Goal: Task Accomplishment & Management: Manage account settings

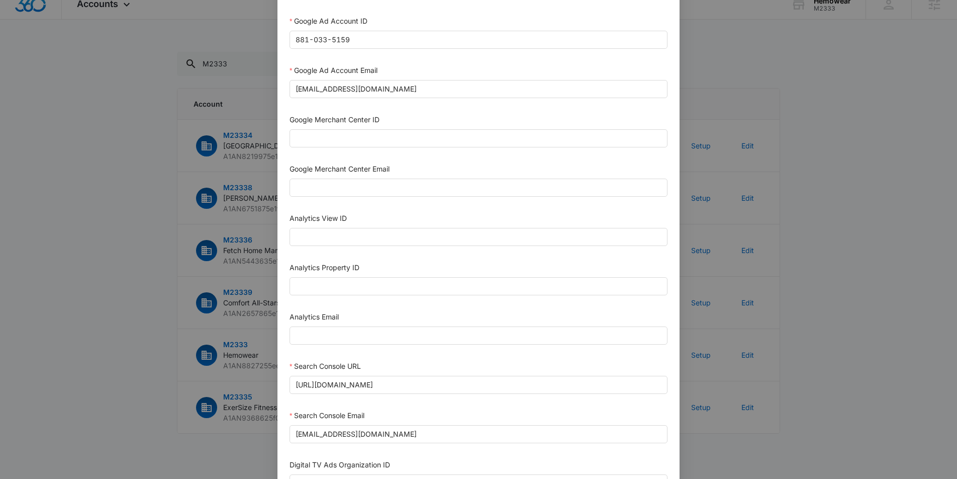
scroll to position [418, 0]
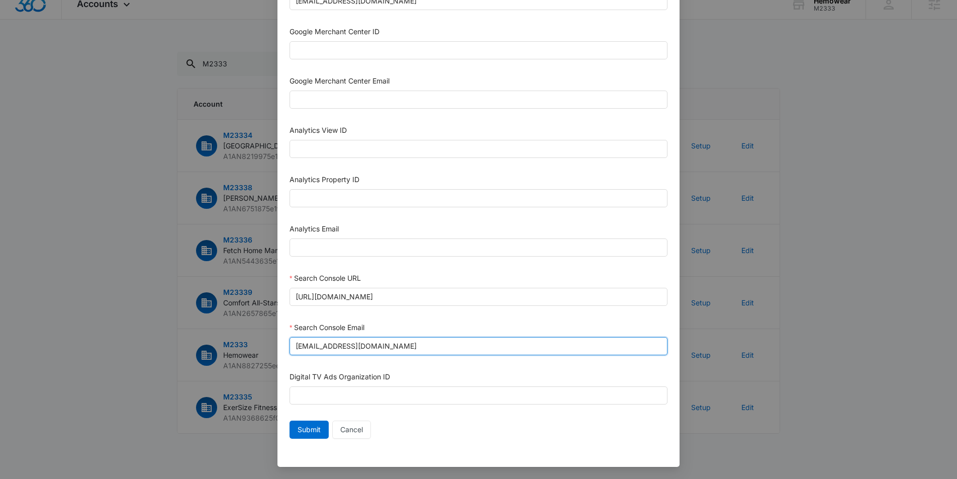
click at [363, 346] on input "m360+accounts1010@madwiremedia.com" at bounding box center [479, 346] width 378 height 18
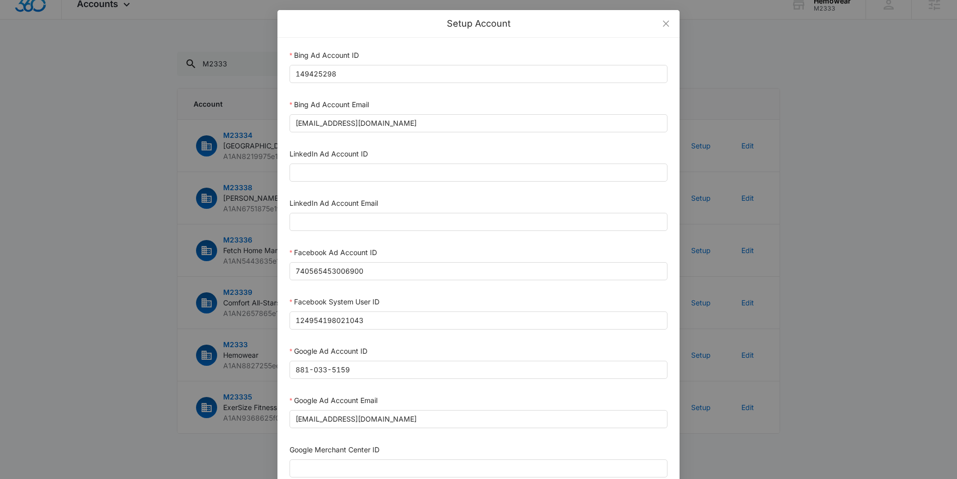
scroll to position [0, 0]
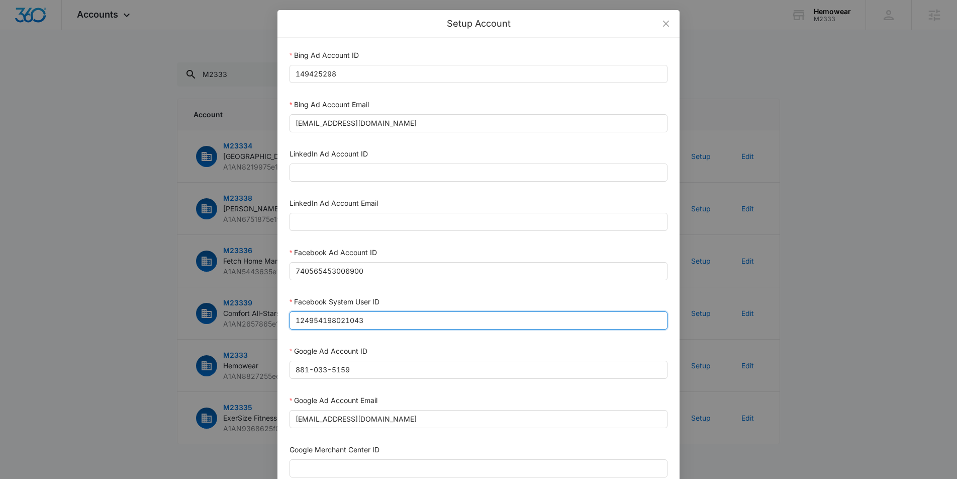
click at [358, 320] on input "124954198021043" at bounding box center [479, 320] width 378 height 18
paste input "023954259108897"
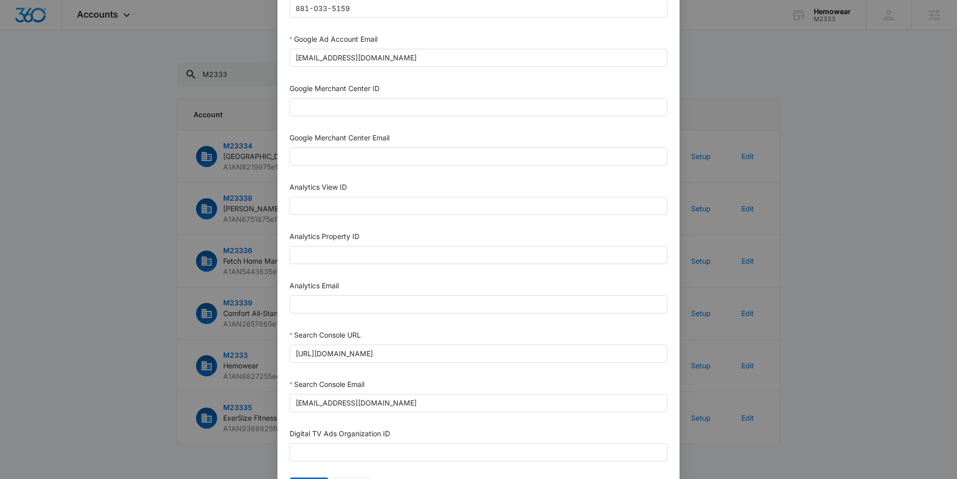
scroll to position [362, 0]
type input "1023954259108897"
click at [355, 351] on input "https://www.hemowear.com" at bounding box center [479, 352] width 378 height 18
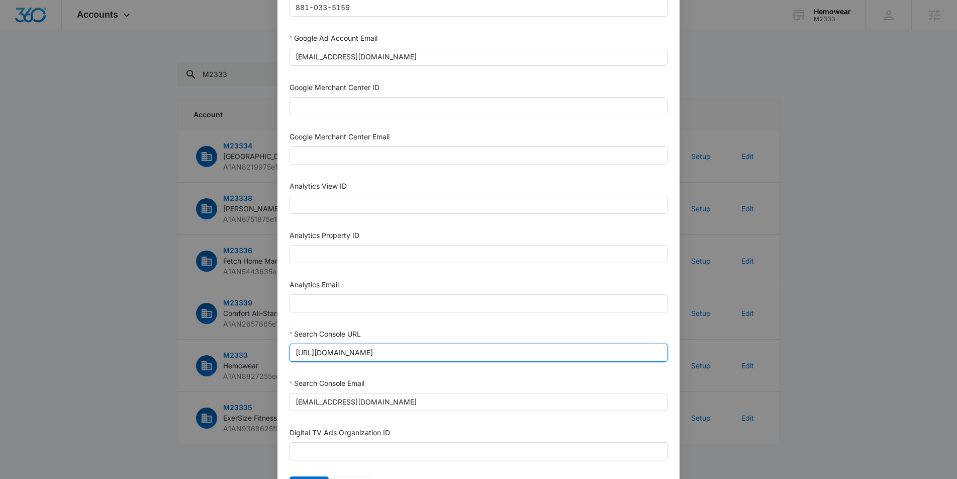
click at [433, 347] on input "https://www.hemowear.com" at bounding box center [479, 352] width 378 height 18
type input "https://www.hemowear.com/"
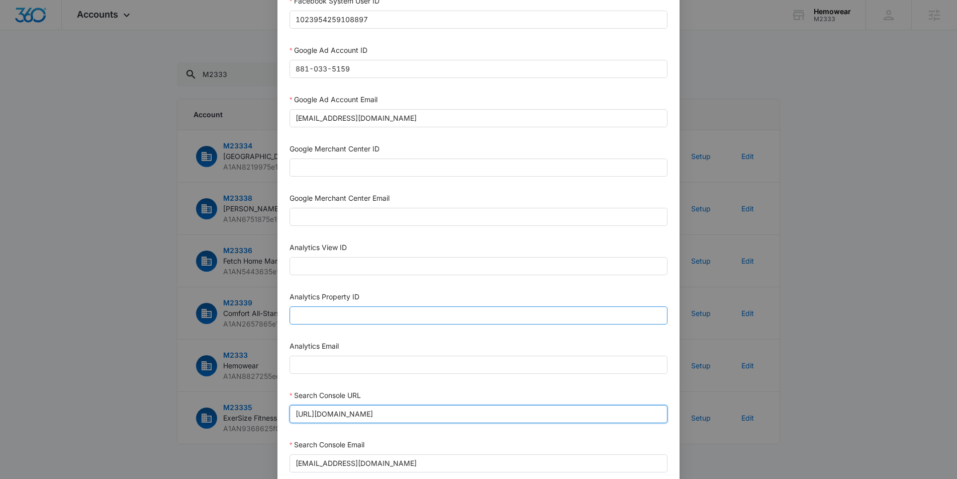
scroll to position [302, 0]
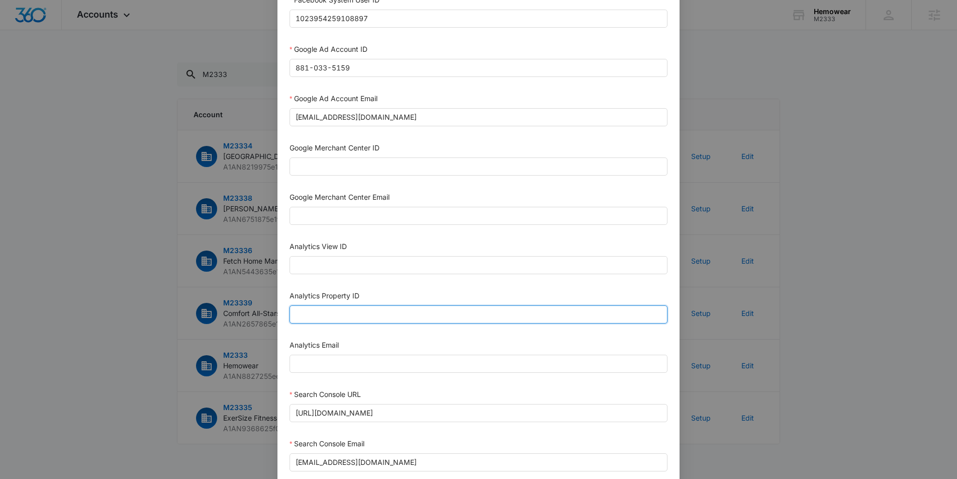
click at [335, 323] on input "Analytics Property ID" at bounding box center [479, 314] width 378 height 18
paste input "399521650"
type input "399521650"
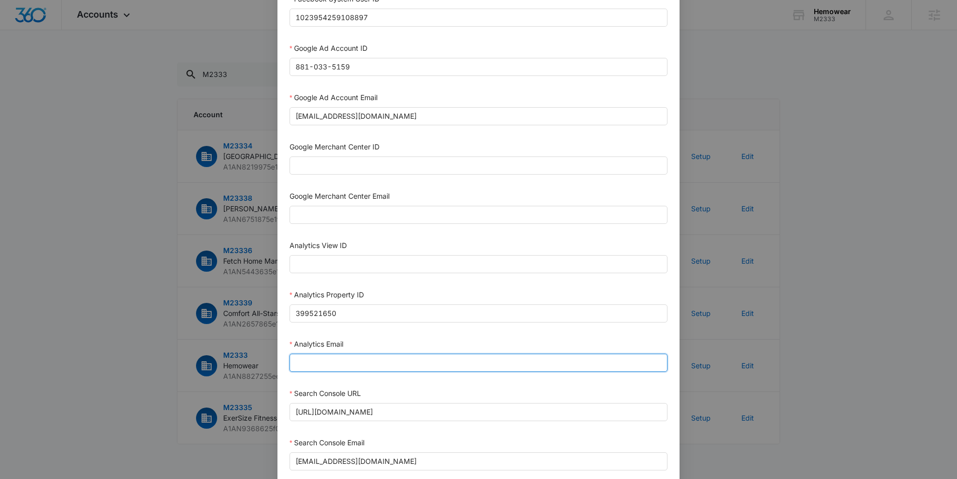
click at [322, 360] on input "Analytics Email" at bounding box center [479, 362] width 378 height 18
click at [363, 357] on input "m360+accounts1020@madwiremedia.com" at bounding box center [479, 362] width 378 height 18
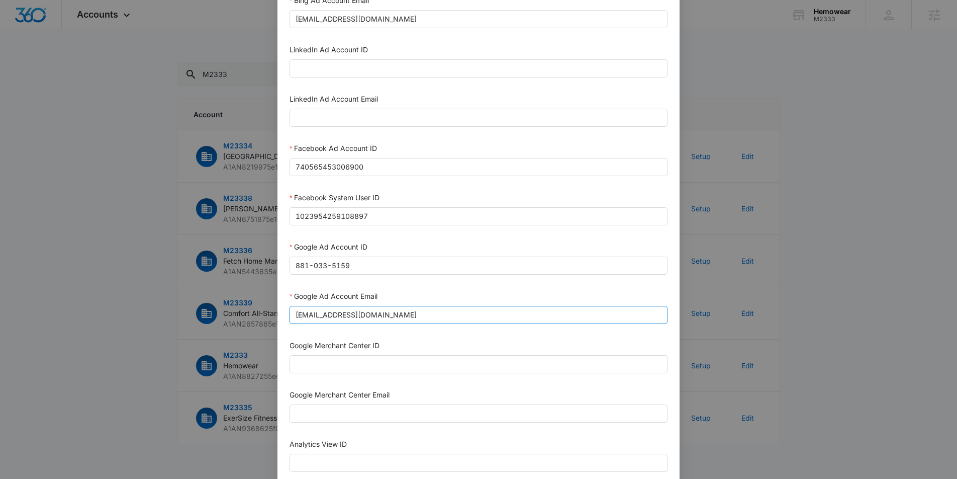
scroll to position [98, 0]
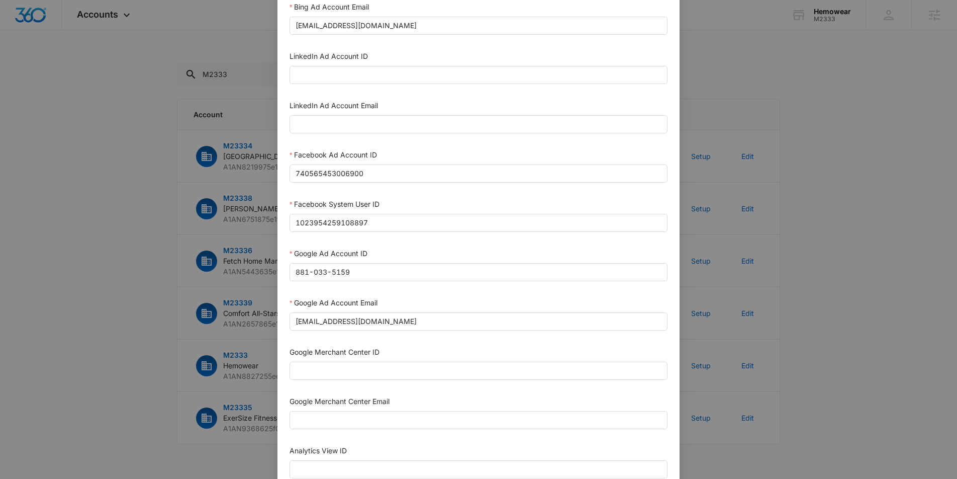
type input "m360+accounts1010@madwiremedia.com"
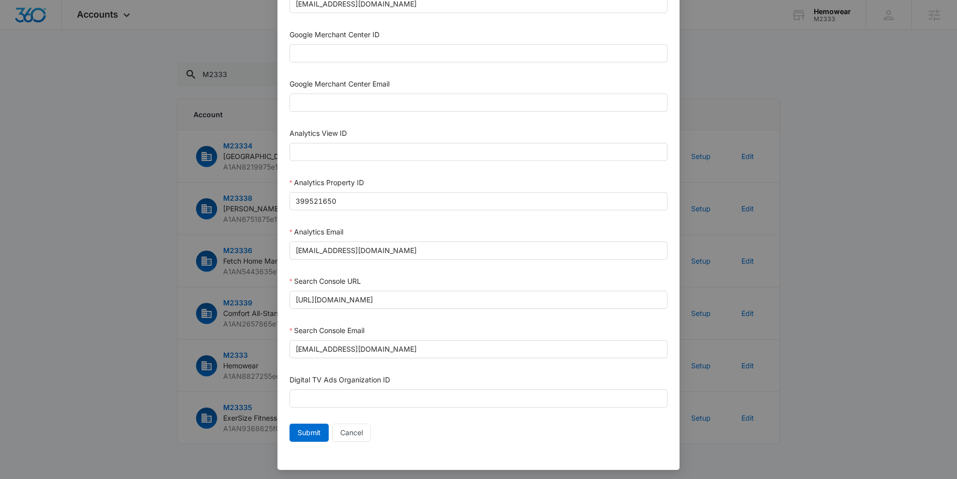
scroll to position [418, 0]
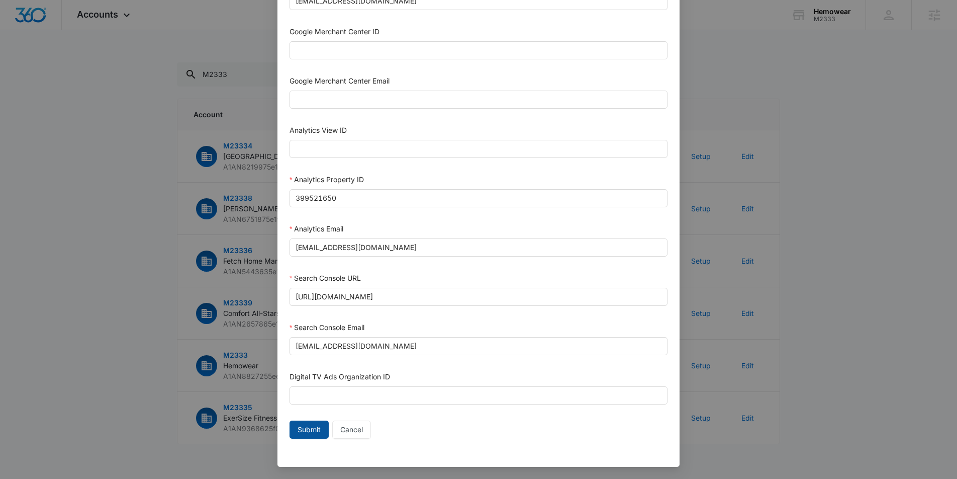
click at [307, 434] on span "Submit" at bounding box center [309, 429] width 23 height 11
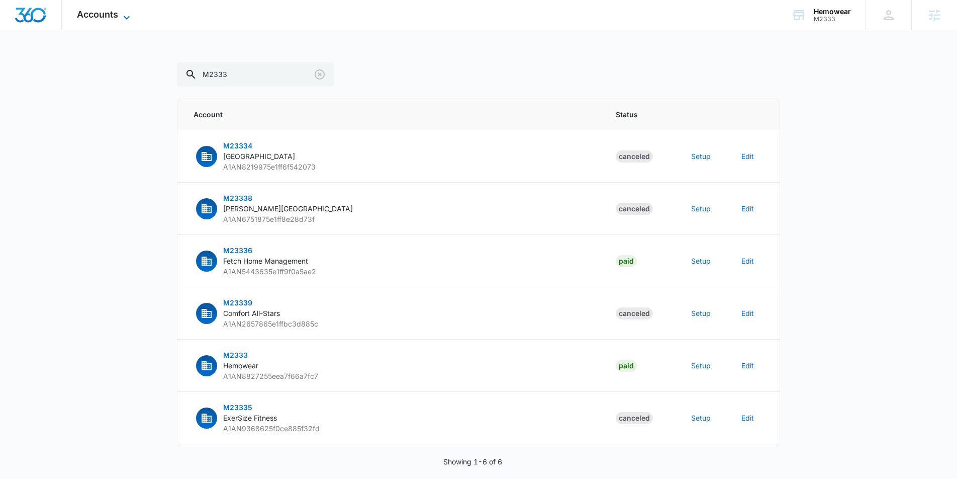
click at [128, 14] on icon at bounding box center [127, 18] width 12 height 12
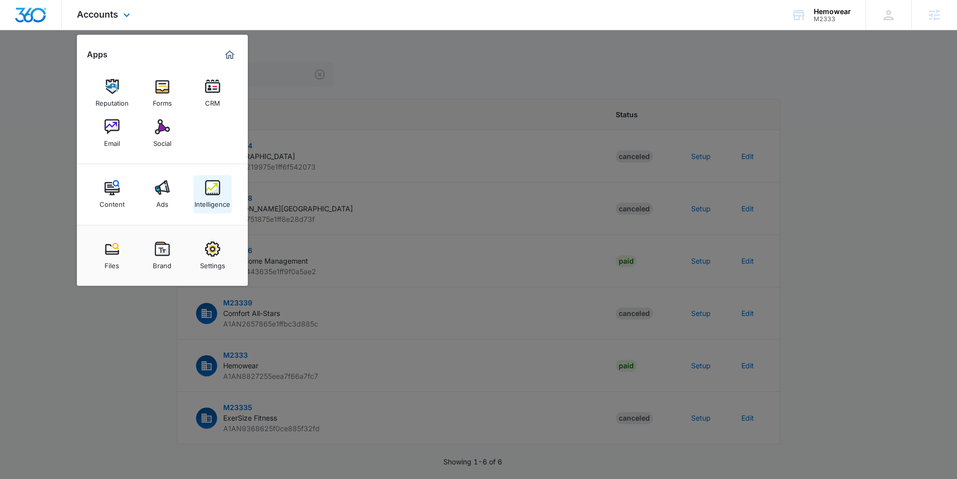
click at [212, 192] on img at bounding box center [212, 187] width 15 height 15
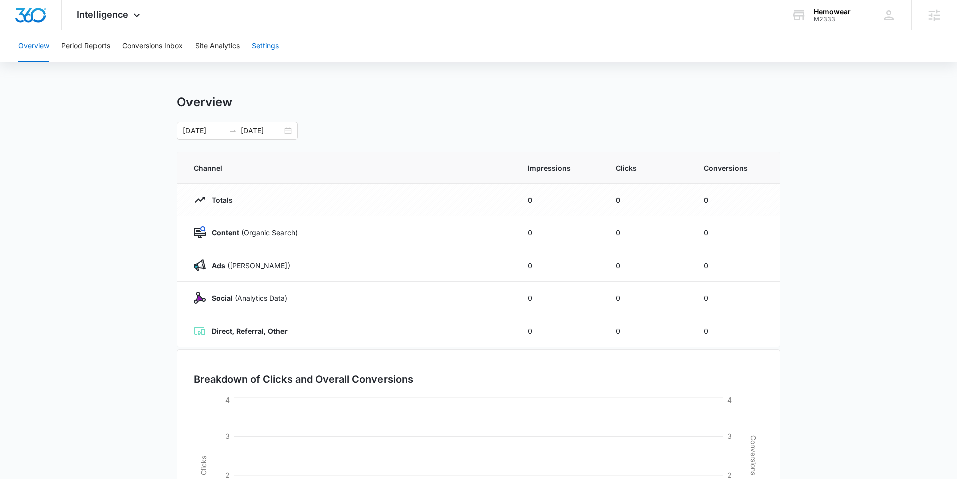
click at [269, 43] on button "Settings" at bounding box center [265, 46] width 27 height 32
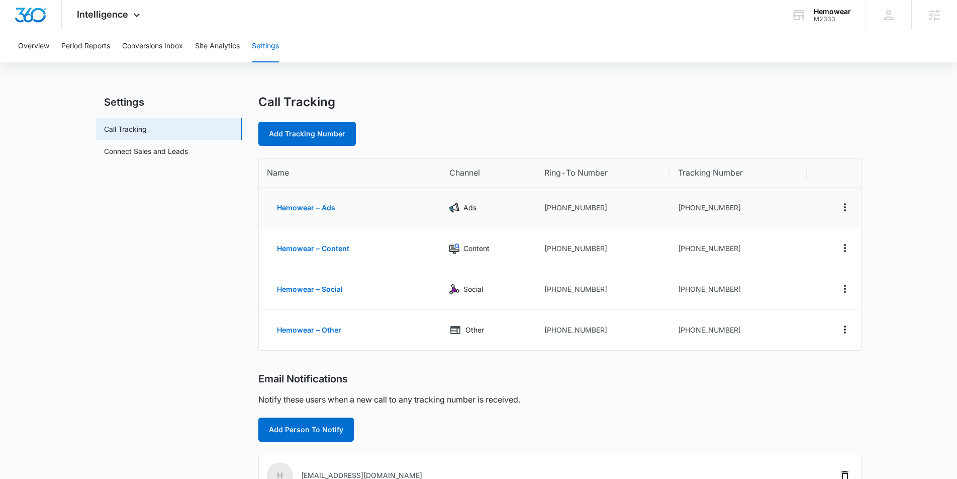
drag, startPoint x: 710, startPoint y: 209, endPoint x: 715, endPoint y: 209, distance: 5.1
click at [710, 209] on td "+18336721017" at bounding box center [738, 208] width 136 height 41
drag, startPoint x: 735, startPoint y: 207, endPoint x: 690, endPoint y: 211, distance: 44.5
click at [684, 212] on td "+18336721017" at bounding box center [738, 208] width 136 height 41
copy td "8336721017"
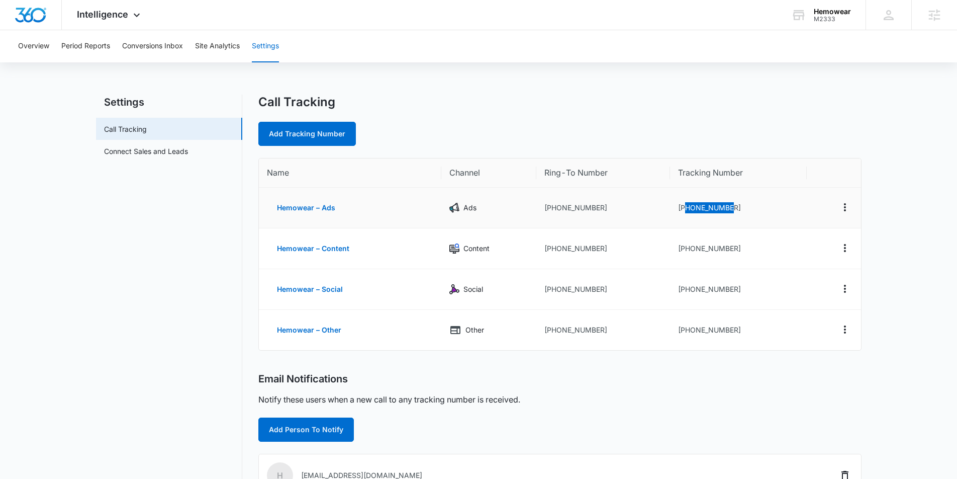
copy td "8336721017"
click at [805, 14] on icon at bounding box center [798, 15] width 15 height 15
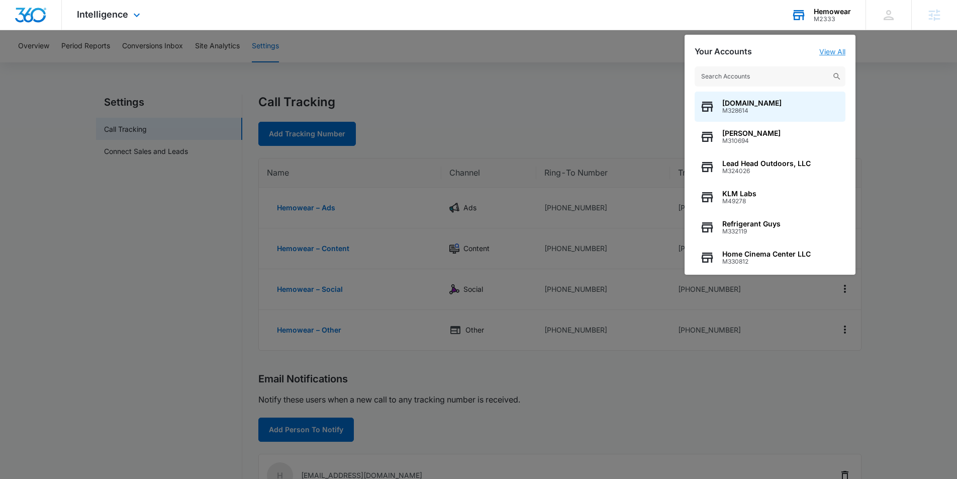
click at [841, 52] on link "View All" at bounding box center [832, 51] width 26 height 9
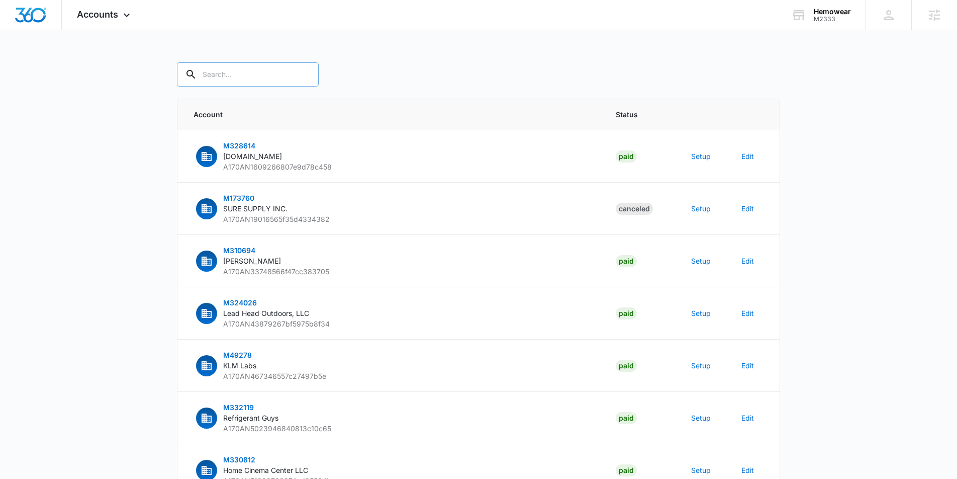
click at [259, 81] on input "text" at bounding box center [248, 74] width 142 height 24
type input "M2333"
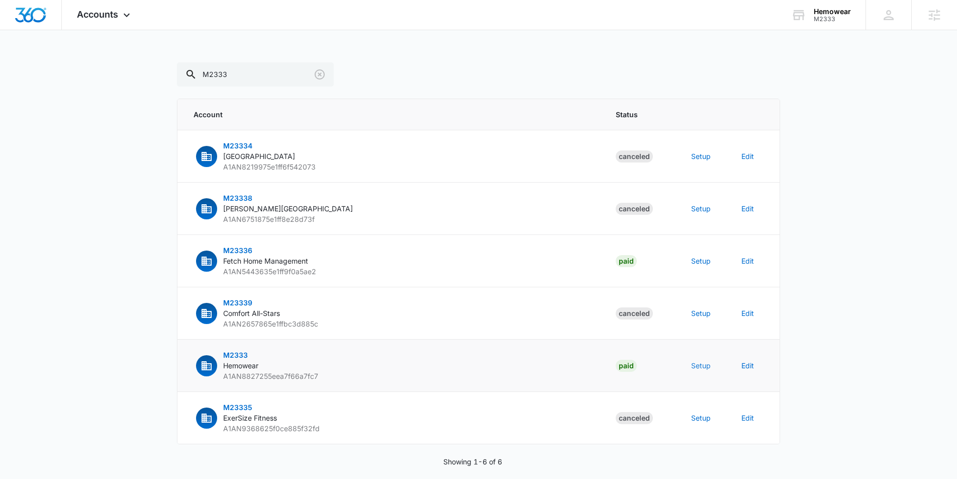
click at [699, 364] on button "Setup" at bounding box center [701, 365] width 20 height 11
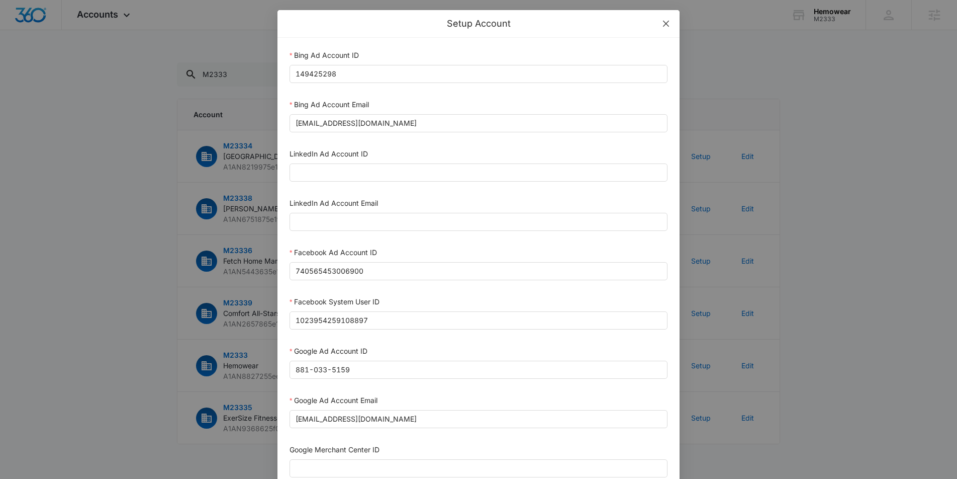
click at [663, 21] on icon "close" at bounding box center [666, 24] width 6 height 6
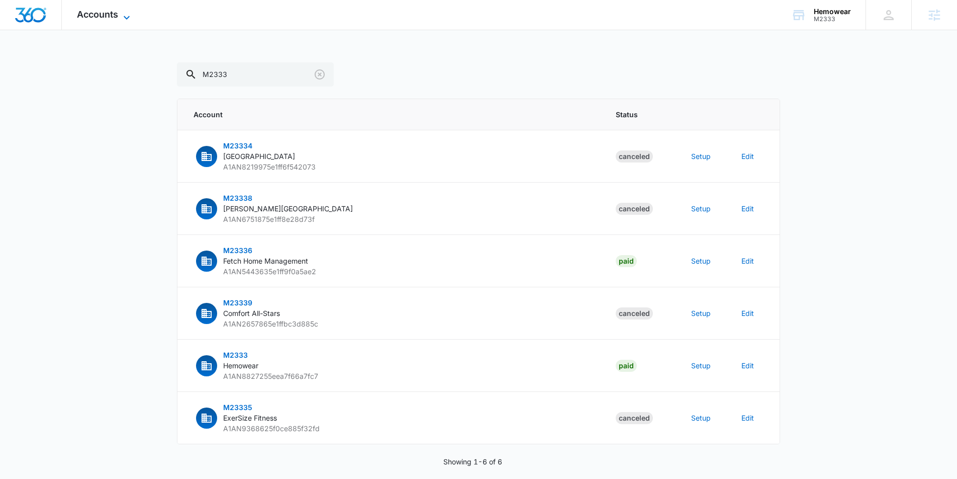
click at [123, 17] on icon at bounding box center [127, 18] width 12 height 12
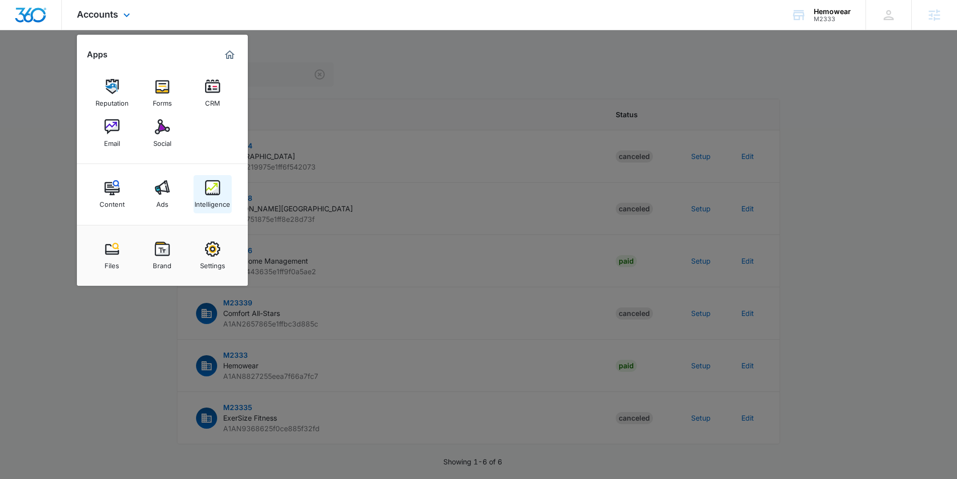
click at [214, 195] on div "Intelligence" at bounding box center [213, 201] width 36 height 13
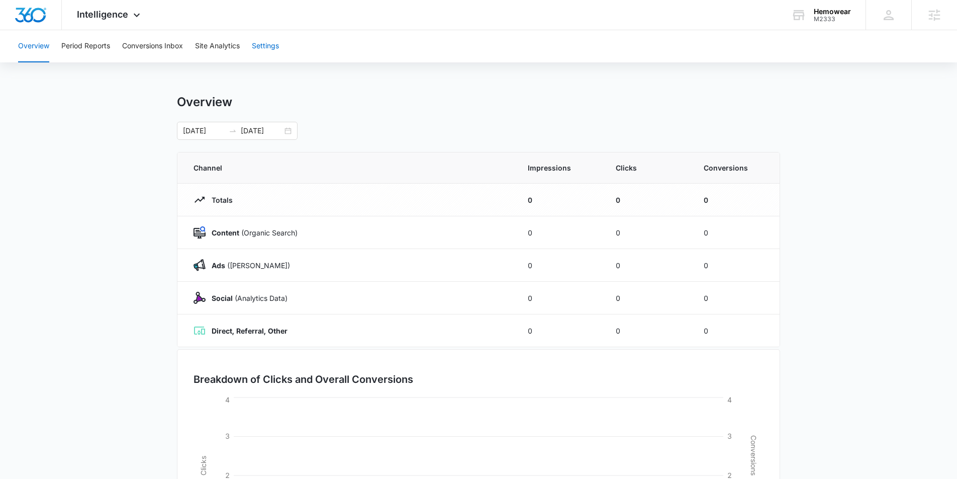
click at [270, 45] on button "Settings" at bounding box center [265, 46] width 27 height 32
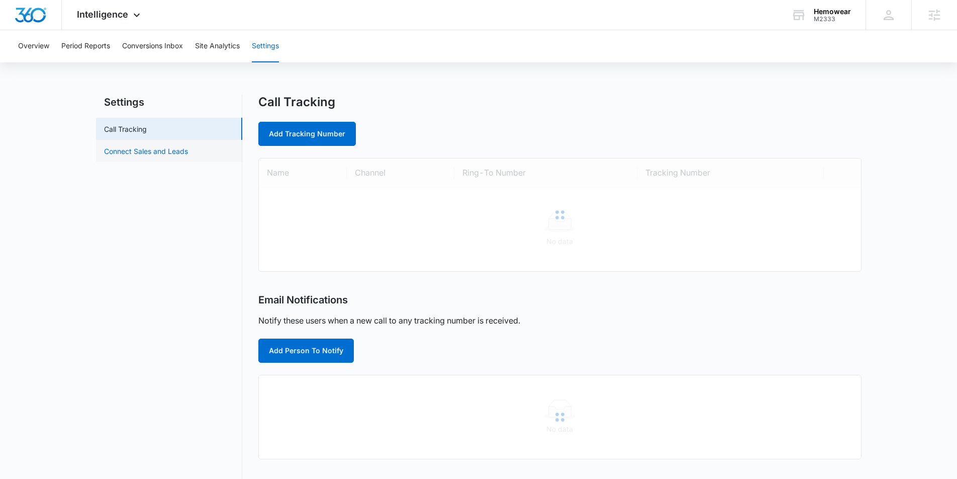
click at [114, 153] on link "Connect Sales and Leads" at bounding box center [146, 151] width 84 height 11
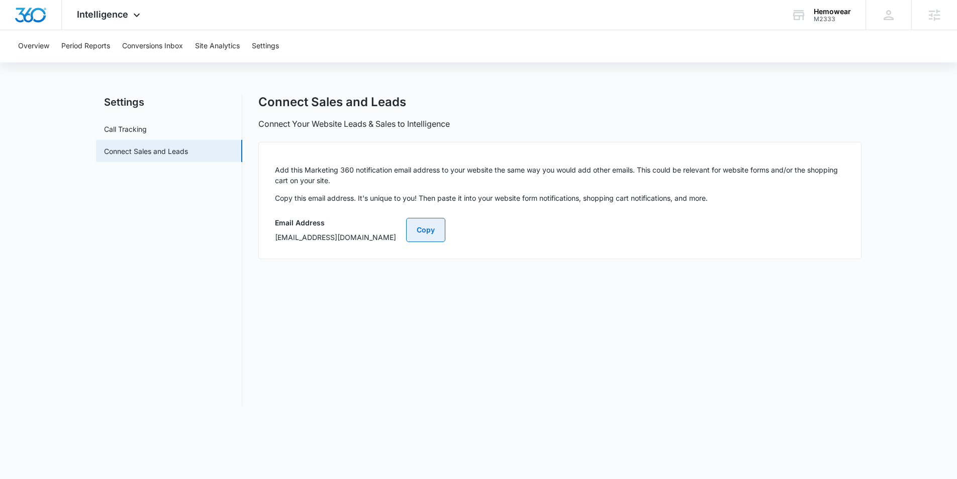
click at [445, 230] on button "Copy" at bounding box center [425, 230] width 39 height 24
click at [814, 17] on div "M2333" at bounding box center [832, 19] width 37 height 7
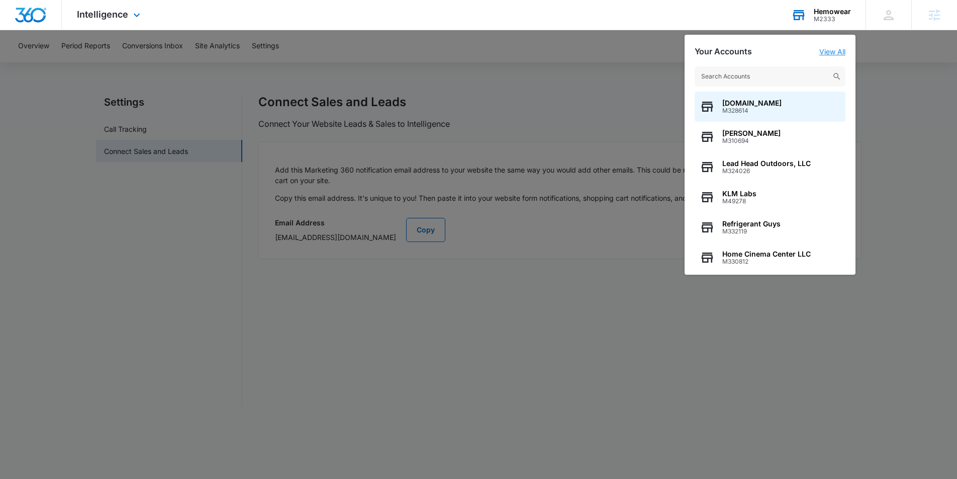
click at [828, 51] on link "View All" at bounding box center [832, 51] width 26 height 9
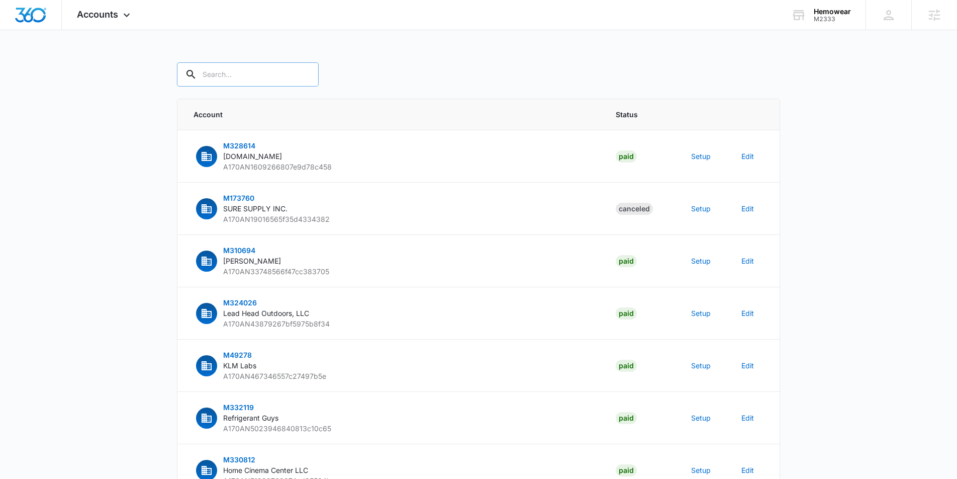
click at [213, 75] on input "text" at bounding box center [248, 74] width 142 height 24
type input "hemowear"
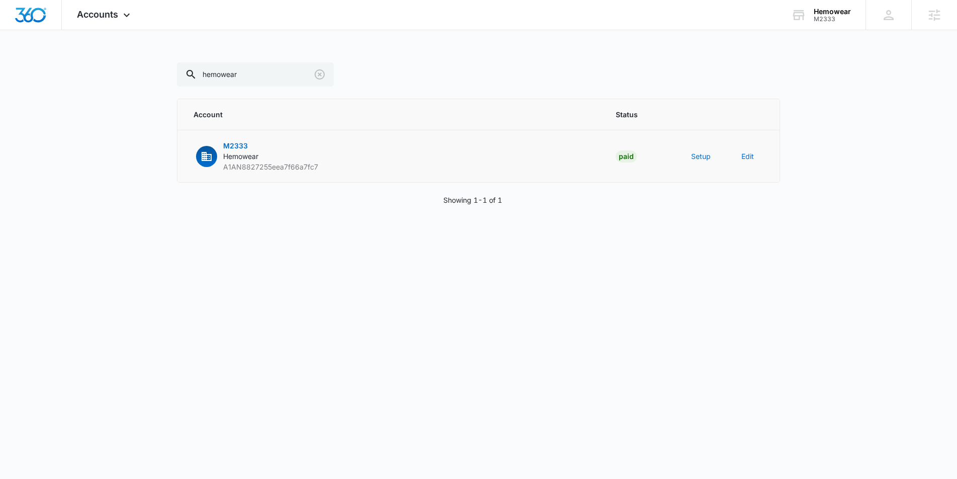
click at [702, 162] on td "Setup" at bounding box center [704, 156] width 50 height 52
click at [703, 159] on button "Setup" at bounding box center [701, 156] width 20 height 11
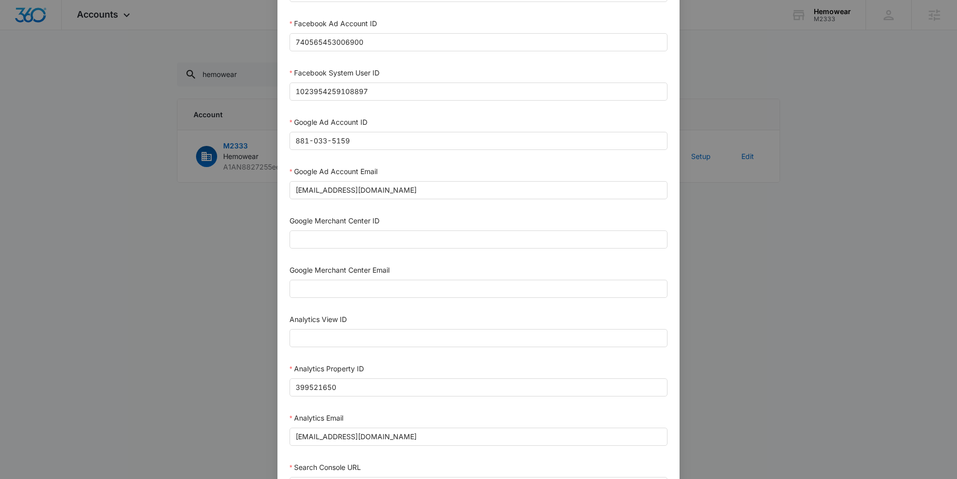
scroll to position [231, 0]
click at [331, 237] on input "Google Merchant Center ID" at bounding box center [479, 237] width 378 height 18
paste input "126098259"
type input "126098259"
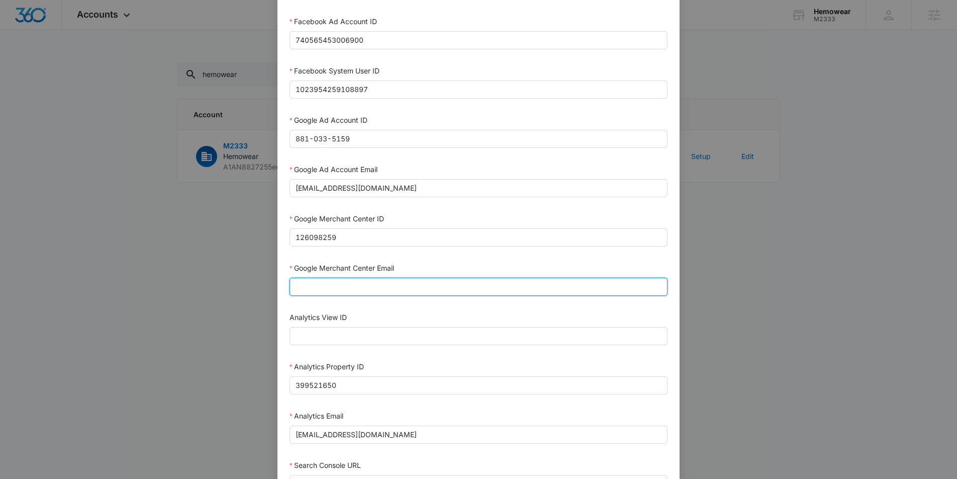
click at [326, 288] on input "Google Merchant Center Email" at bounding box center [479, 287] width 378 height 18
click at [360, 289] on input "m360+accounts1020@madwiremedia.com" at bounding box center [479, 287] width 378 height 18
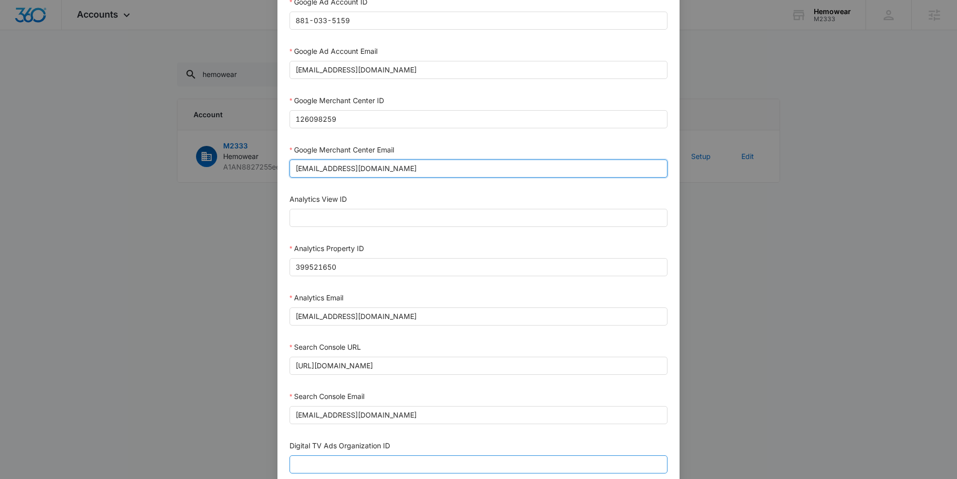
scroll to position [418, 0]
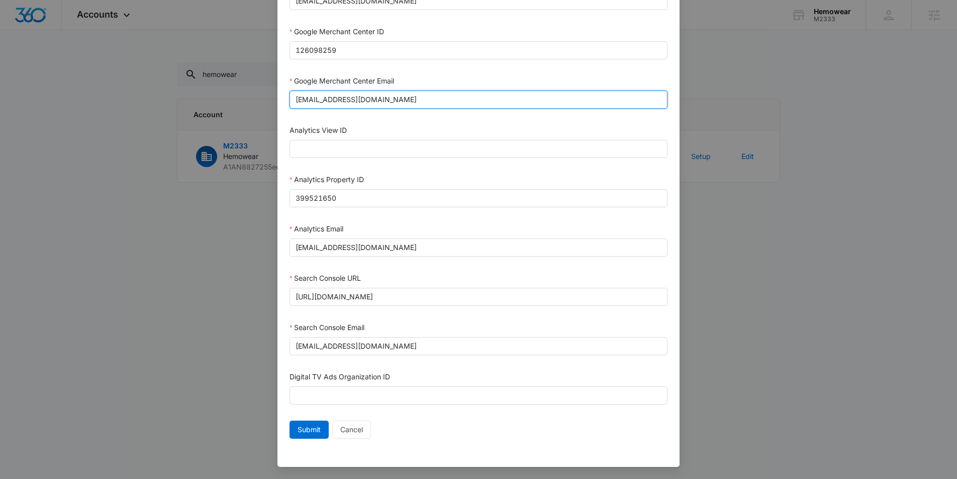
type input "m360+accounts1010@madwiremedia.com"
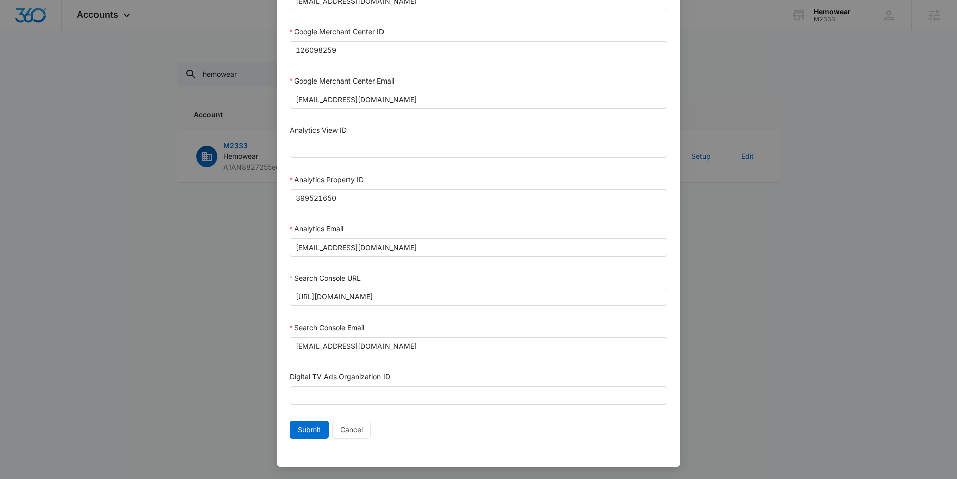
click at [303, 438] on div "Submit Cancel" at bounding box center [479, 431] width 378 height 22
click at [306, 432] on span "Submit" at bounding box center [309, 429] width 23 height 11
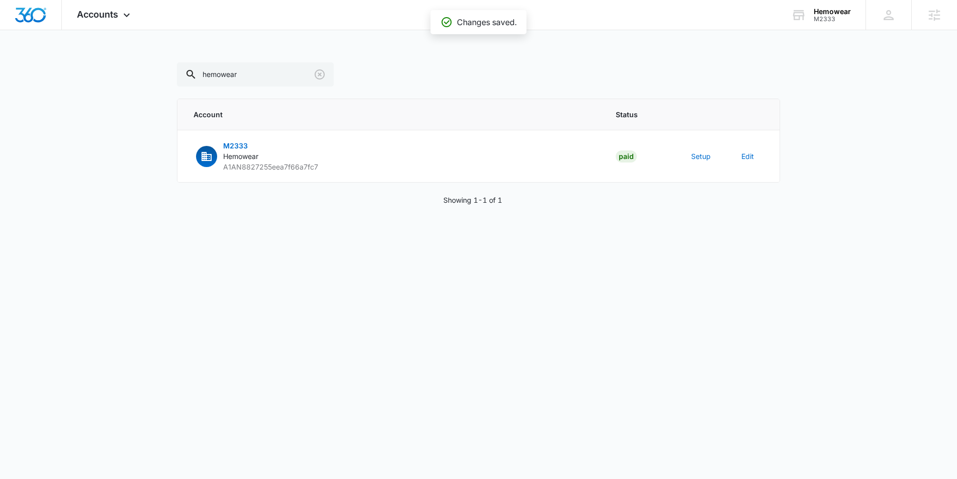
scroll to position [408, 0]
click at [703, 157] on button "Setup" at bounding box center [701, 156] width 20 height 11
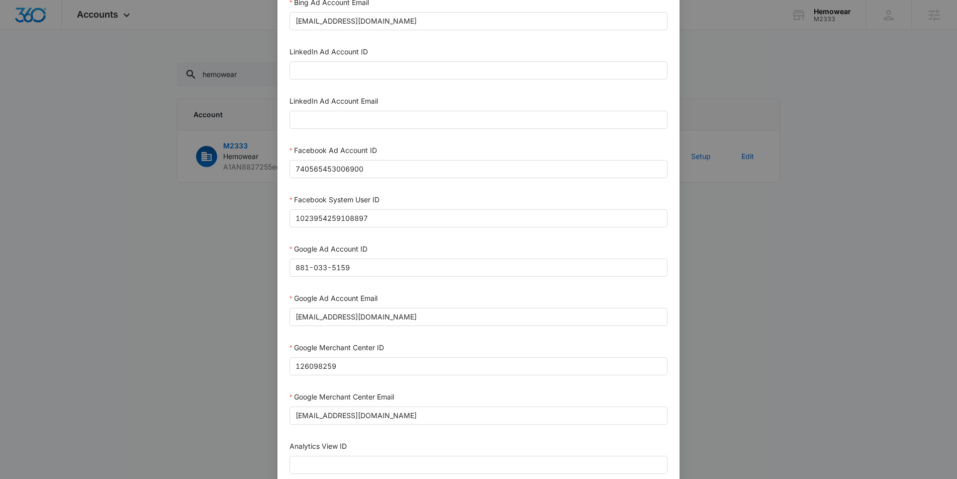
scroll to position [0, 0]
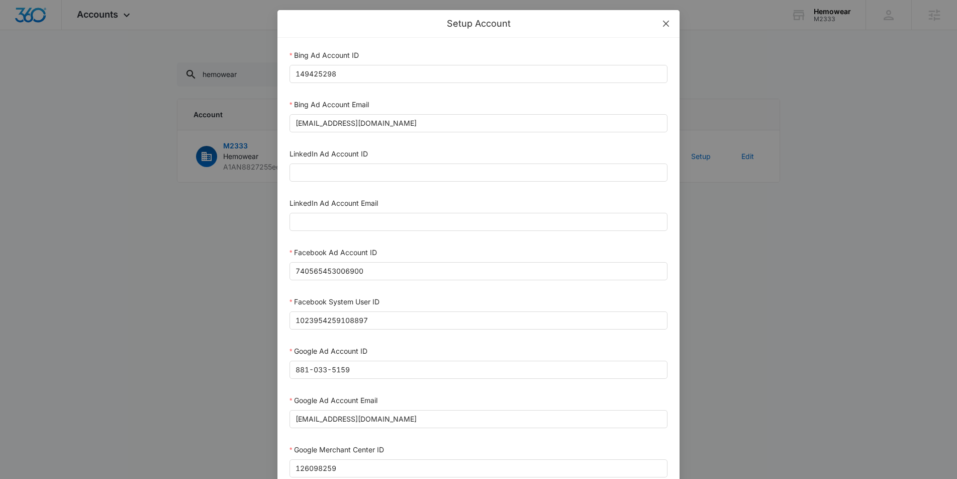
click at [667, 26] on icon "close" at bounding box center [666, 24] width 8 height 8
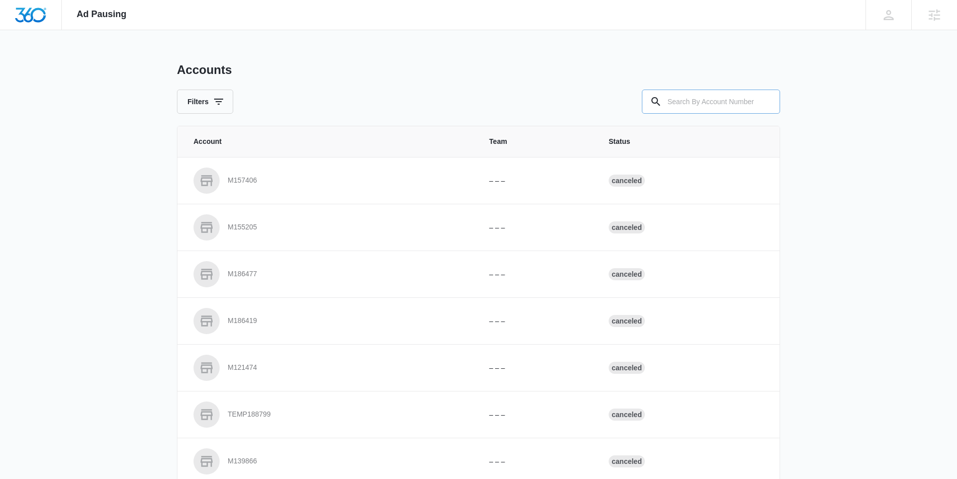
click at [689, 102] on input "text" at bounding box center [711, 101] width 138 height 24
type input "M2333"
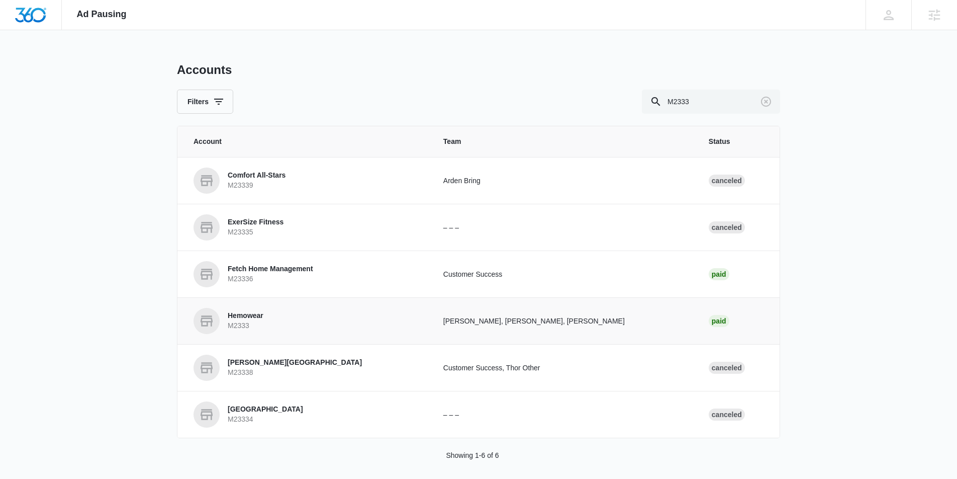
click at [242, 312] on p "Hemowear" at bounding box center [246, 316] width 36 height 10
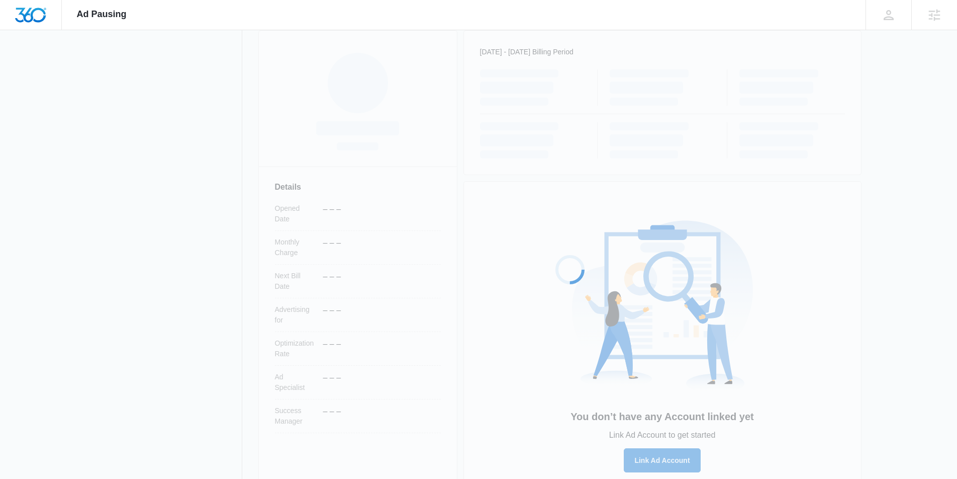
scroll to position [162, 0]
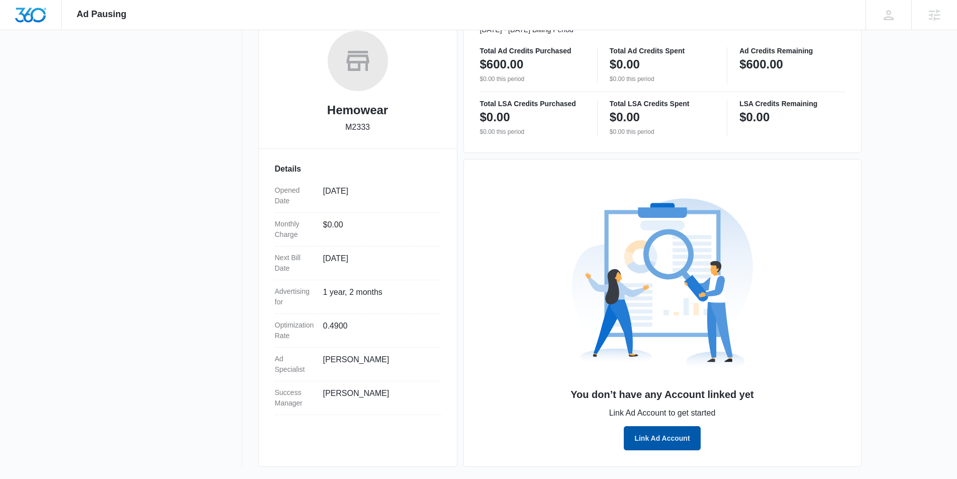
click at [647, 431] on button "Link Ad Account" at bounding box center [662, 438] width 76 height 24
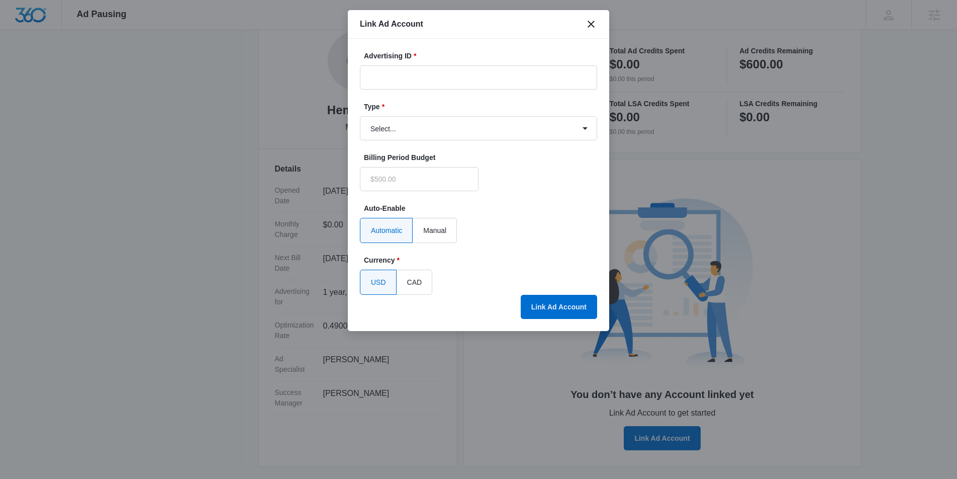
type input "$0.00"
click at [466, 77] on input "Advertising ID *" at bounding box center [478, 77] width 237 height 24
paste input "881-033-5159"
drag, startPoint x: 387, startPoint y: 79, endPoint x: 333, endPoint y: 79, distance: 53.3
click at [330, 77] on body "Ad Pausing Apps Reputation Forms CRM Email Social Content Ads Intelligence File…" at bounding box center [478, 77] width 957 height 479
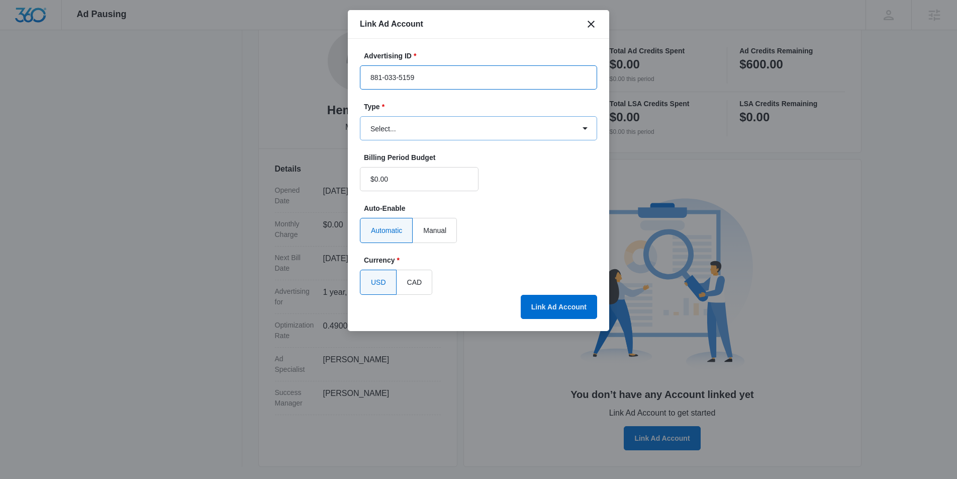
type input "881-033-5159"
click at [435, 129] on select "Select... Bing Ads Facebook Ads Google Ads" at bounding box center [478, 128] width 237 height 24
select select "google"
click at [360, 116] on select "Select... Bing Ads Facebook Ads Google Ads" at bounding box center [478, 128] width 237 height 24
click at [570, 316] on button "Link Ad Account" at bounding box center [559, 307] width 76 height 24
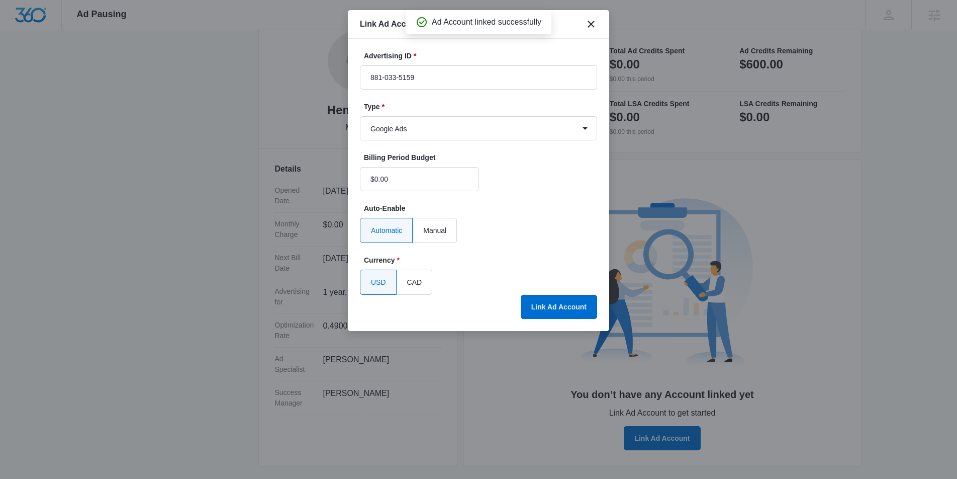
scroll to position [127, 0]
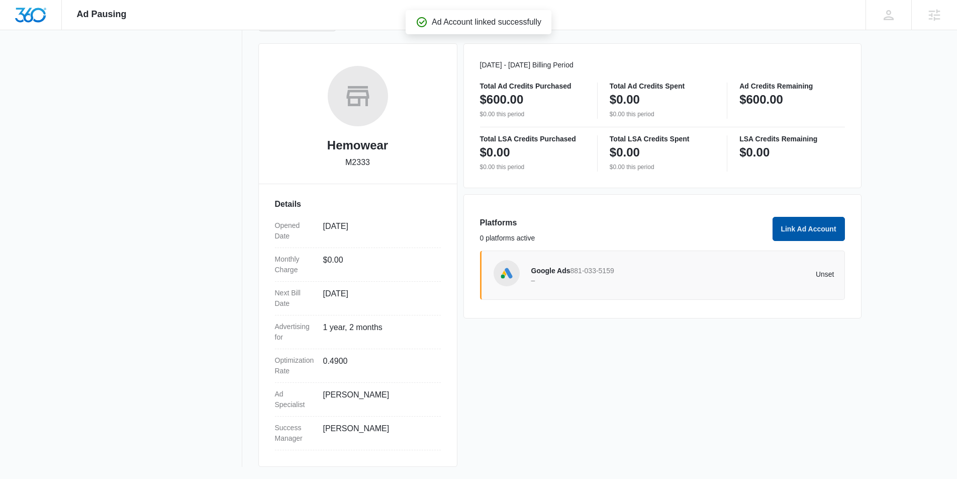
click at [792, 224] on button "Link Ad Account" at bounding box center [809, 229] width 72 height 24
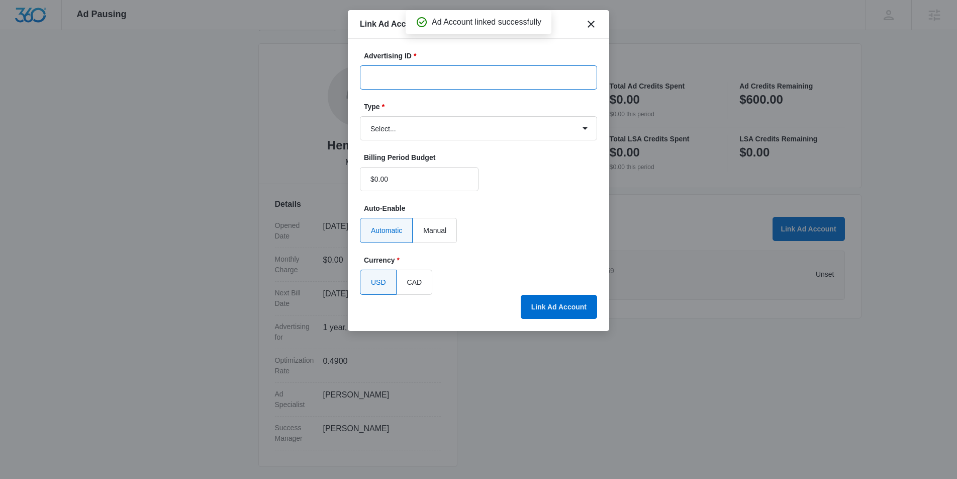
click at [411, 70] on input "Advertising ID *" at bounding box center [478, 77] width 237 height 24
paste input "740565453006900"
type input "740565453006900"
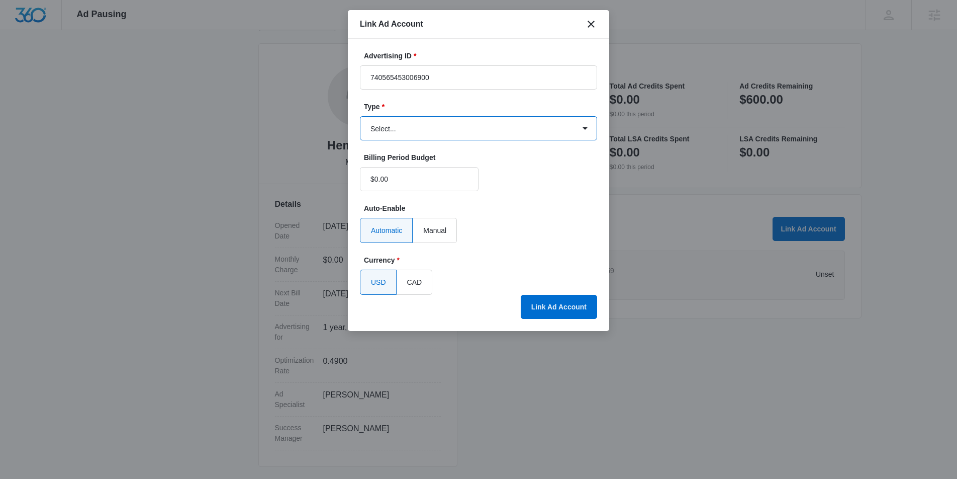
click at [413, 136] on select "Select... Bing Ads Facebook Ads Google Ads" at bounding box center [478, 128] width 237 height 24
select select "facebook"
click at [360, 116] on select "Select... Bing Ads Facebook Ads Google Ads" at bounding box center [478, 128] width 237 height 24
click at [558, 307] on button "Link Ad Account" at bounding box center [559, 307] width 76 height 24
